Goal: Information Seeking & Learning: Find specific fact

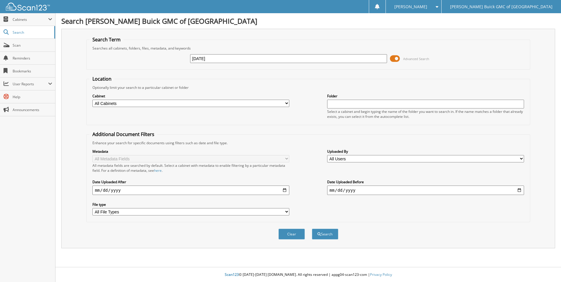
type input "[DATE]"
click at [312, 229] on button "Search" at bounding box center [325, 234] width 26 height 11
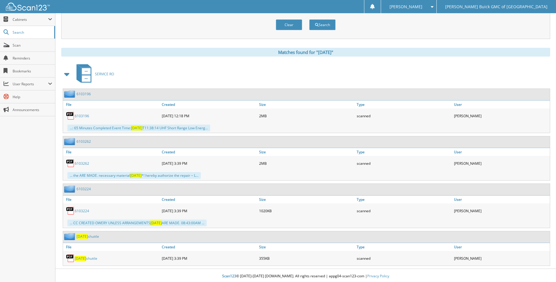
scroll to position [211, 0]
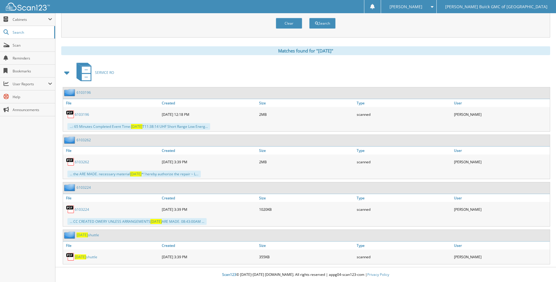
click at [83, 257] on span "[DATE]" at bounding box center [80, 257] width 11 height 5
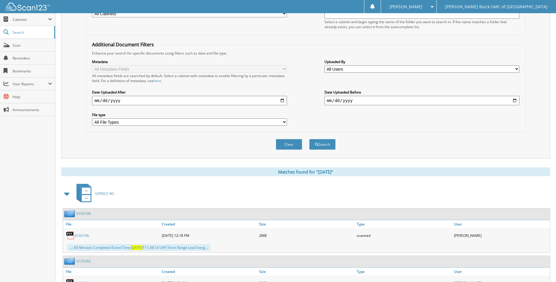
scroll to position [6, 0]
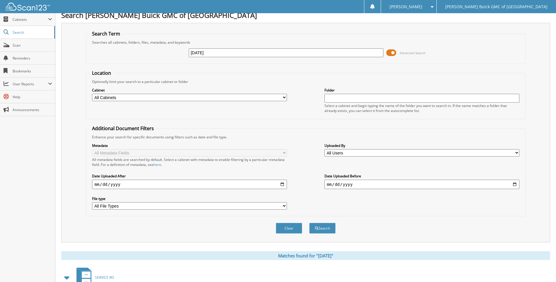
click at [232, 52] on input "[DATE]" at bounding box center [286, 52] width 195 height 9
type input "2025-09-22"
click at [309, 223] on button "Search" at bounding box center [322, 228] width 26 height 11
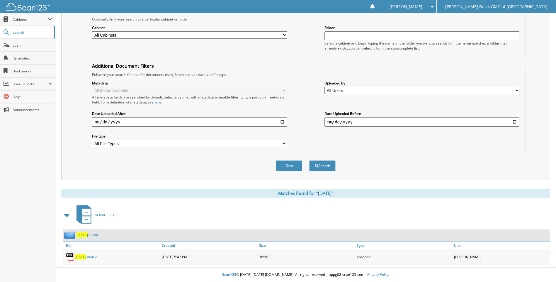
click at [84, 257] on span "2025-09-22" at bounding box center [80, 257] width 11 height 5
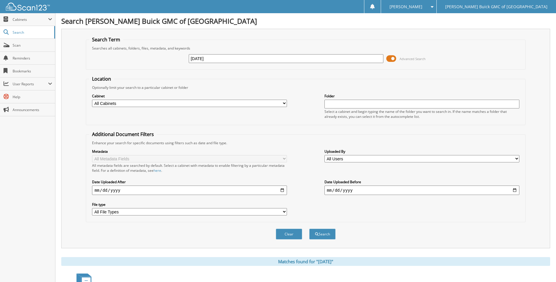
click at [240, 55] on input "2025-09-22" at bounding box center [286, 58] width 195 height 9
type input "2025-09-18"
click at [309, 229] on button "Search" at bounding box center [322, 234] width 26 height 11
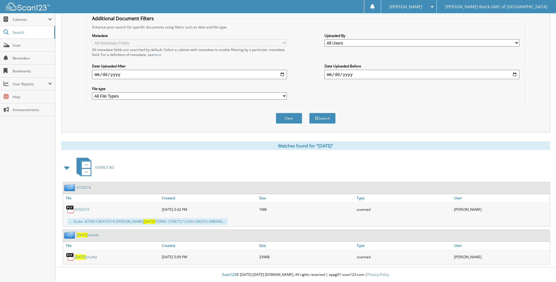
click at [86, 255] on span "2025-09-18" at bounding box center [80, 257] width 11 height 5
